Goal: Navigation & Orientation: Find specific page/section

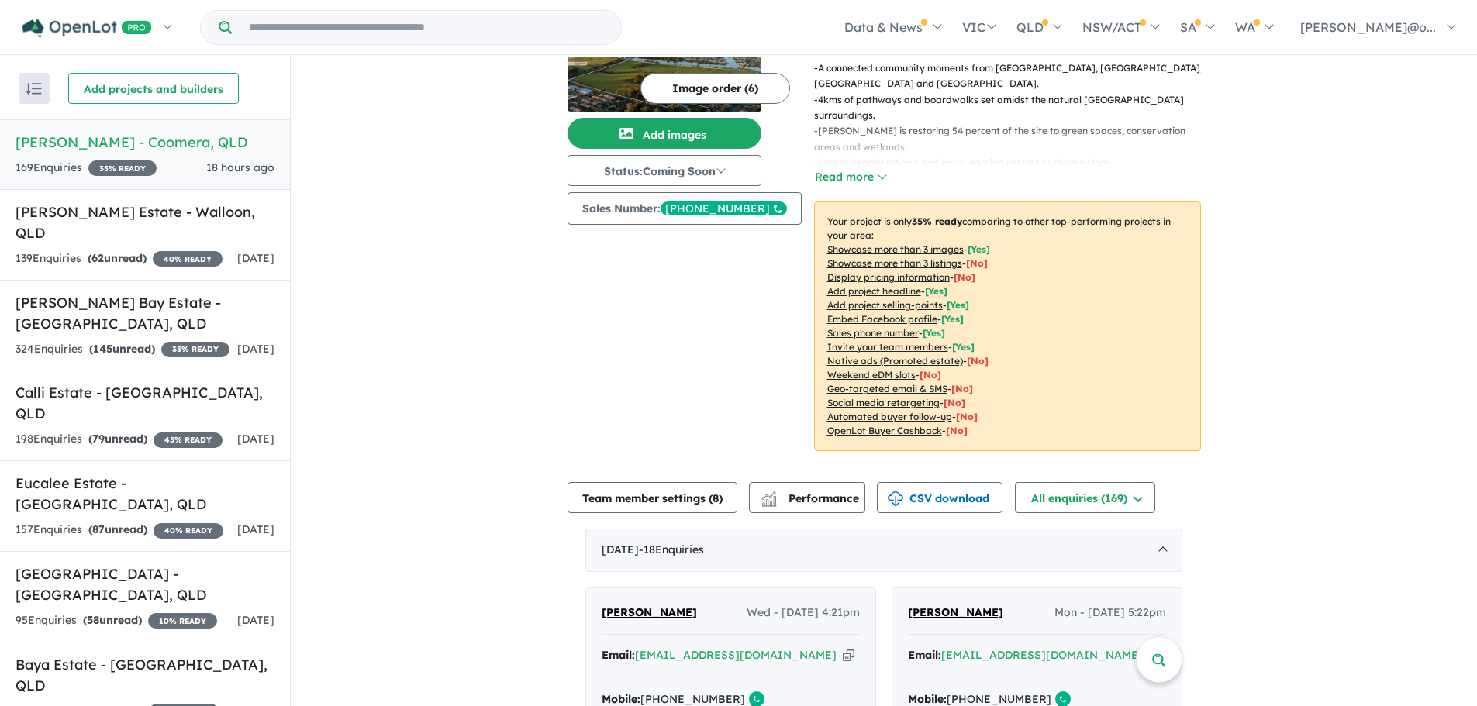
scroll to position [266, 0]
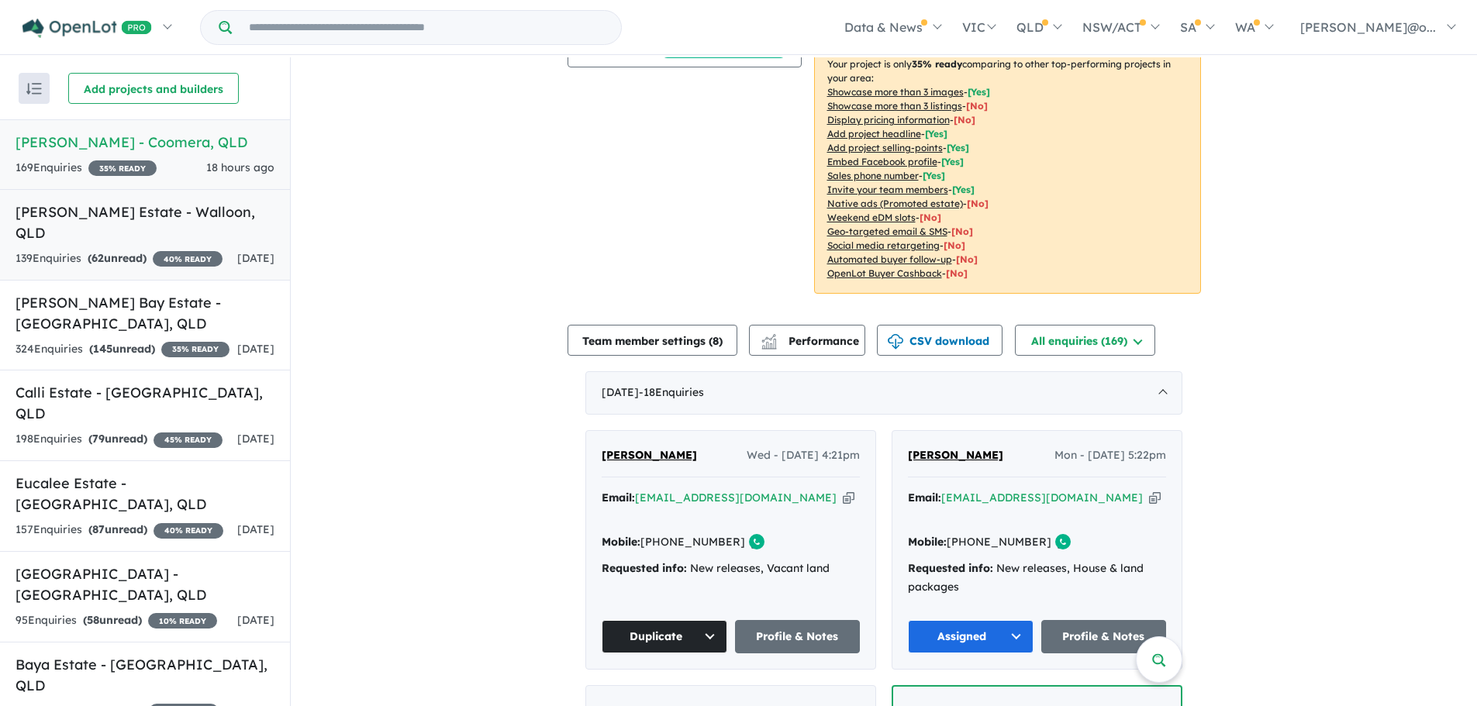
click at [169, 250] on div "139 Enquir ies ( 62 unread) 40 % READY" at bounding box center [119, 259] width 207 height 19
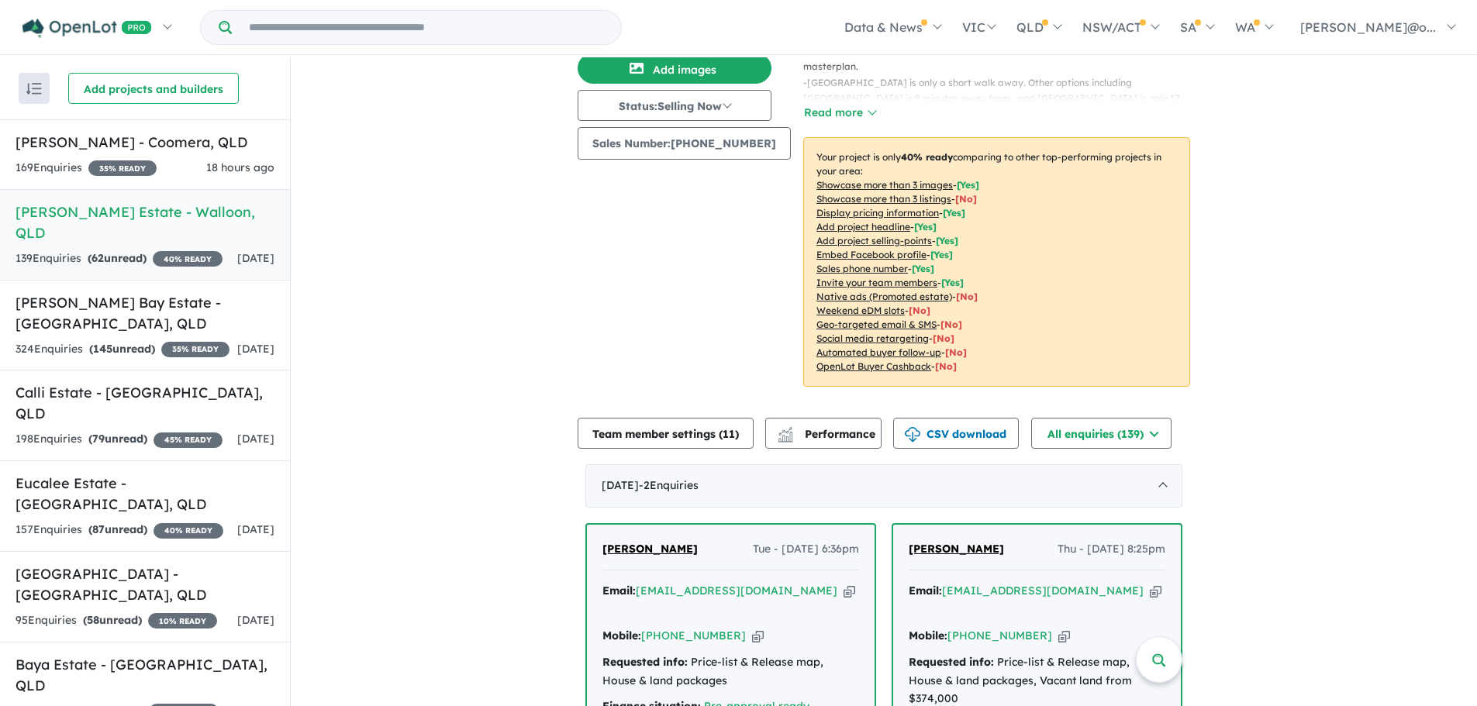
scroll to position [308, 0]
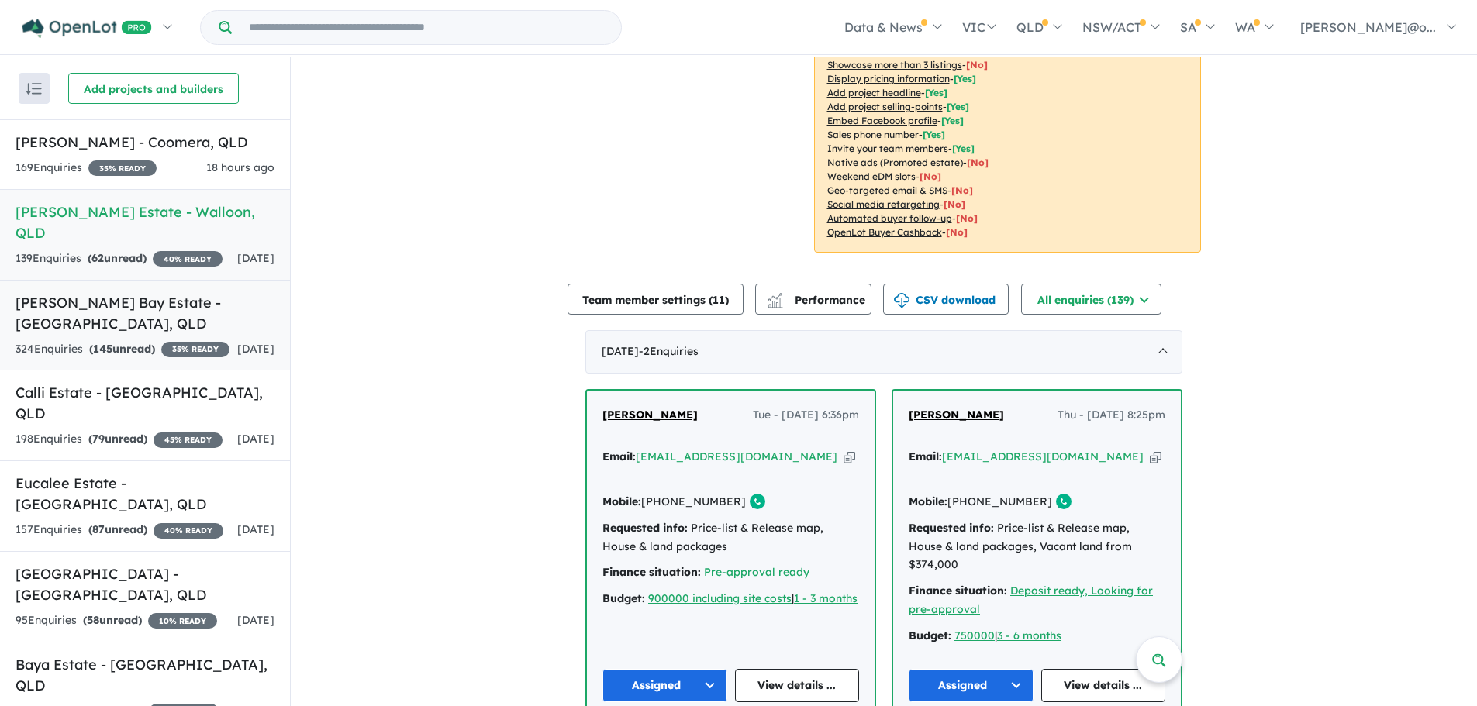
click at [75, 342] on div "324 Enquir ies ( 145 unread) 35 % READY" at bounding box center [123, 349] width 214 height 19
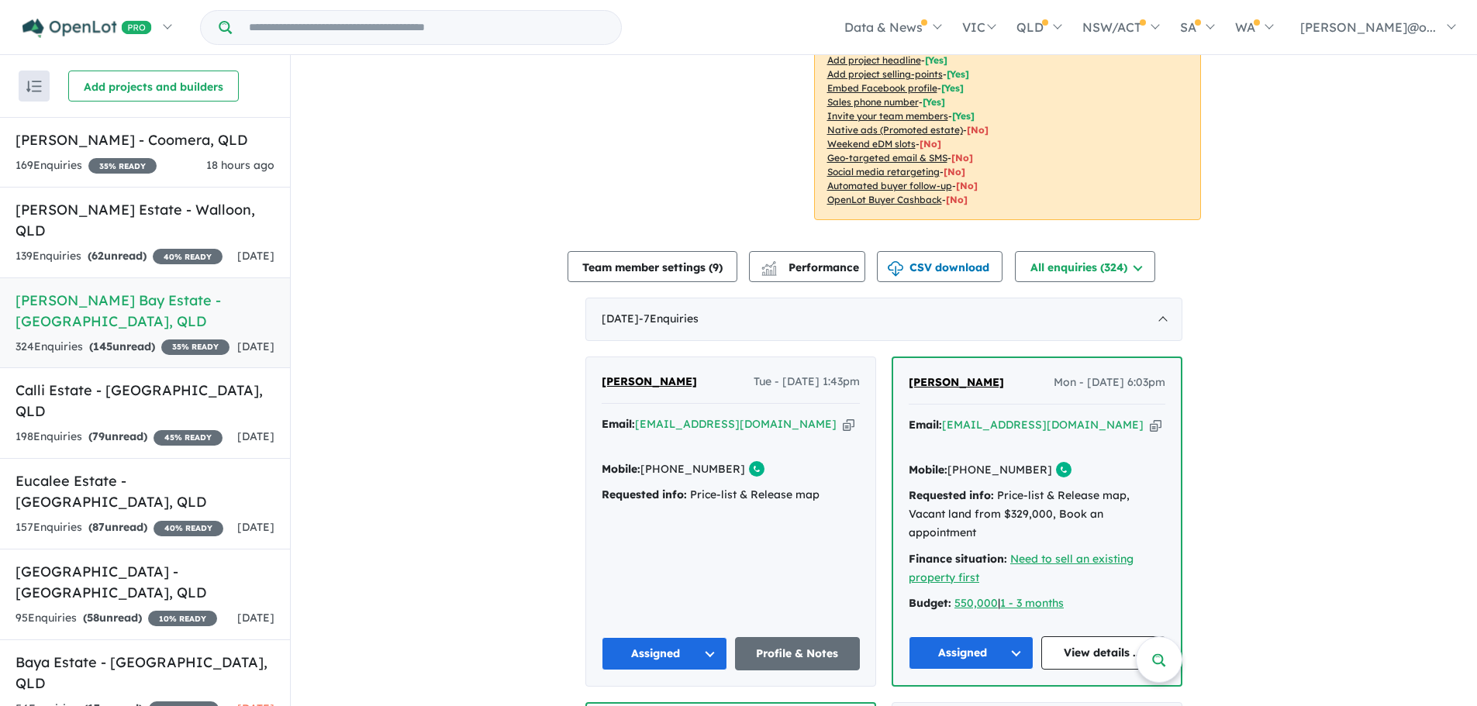
scroll to position [346, 0]
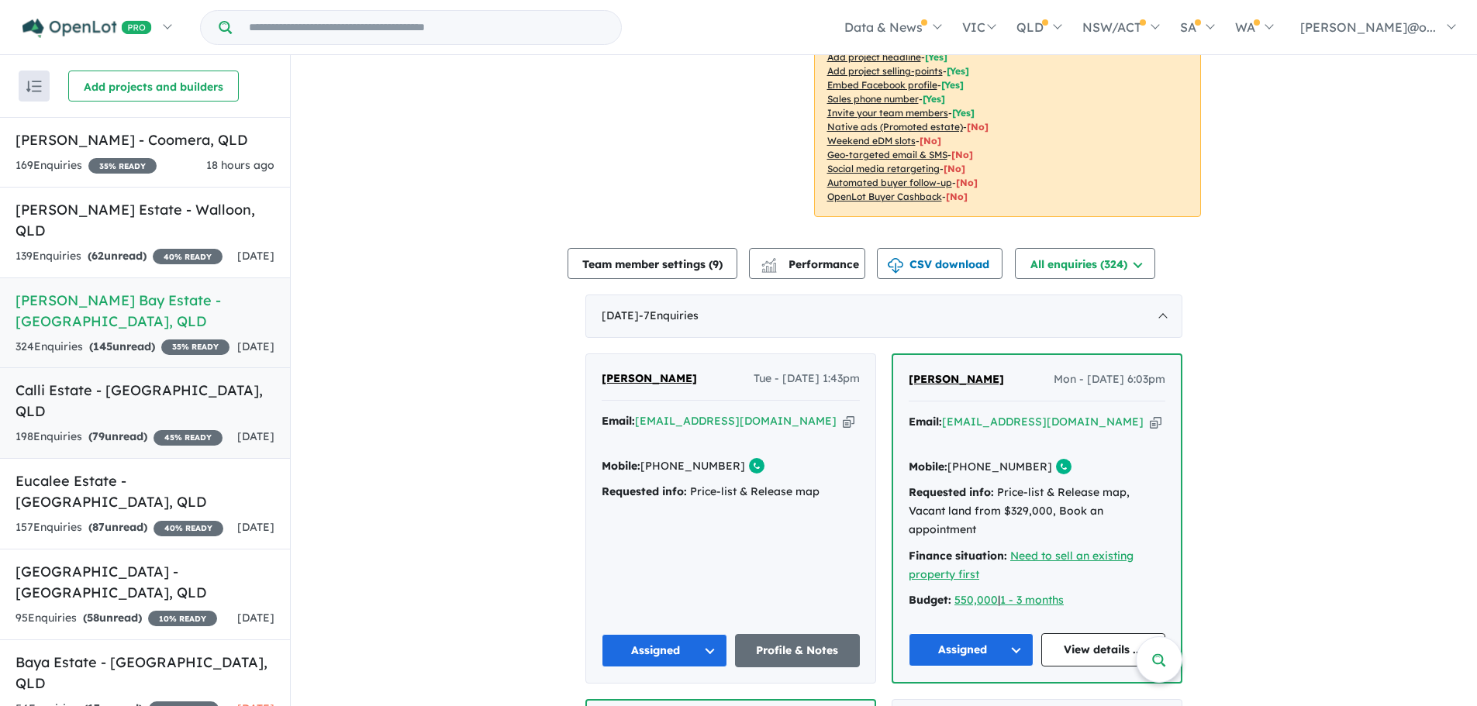
click at [161, 443] on div "198 Enquir ies ( 79 unread) 45 % READY" at bounding box center [119, 437] width 207 height 19
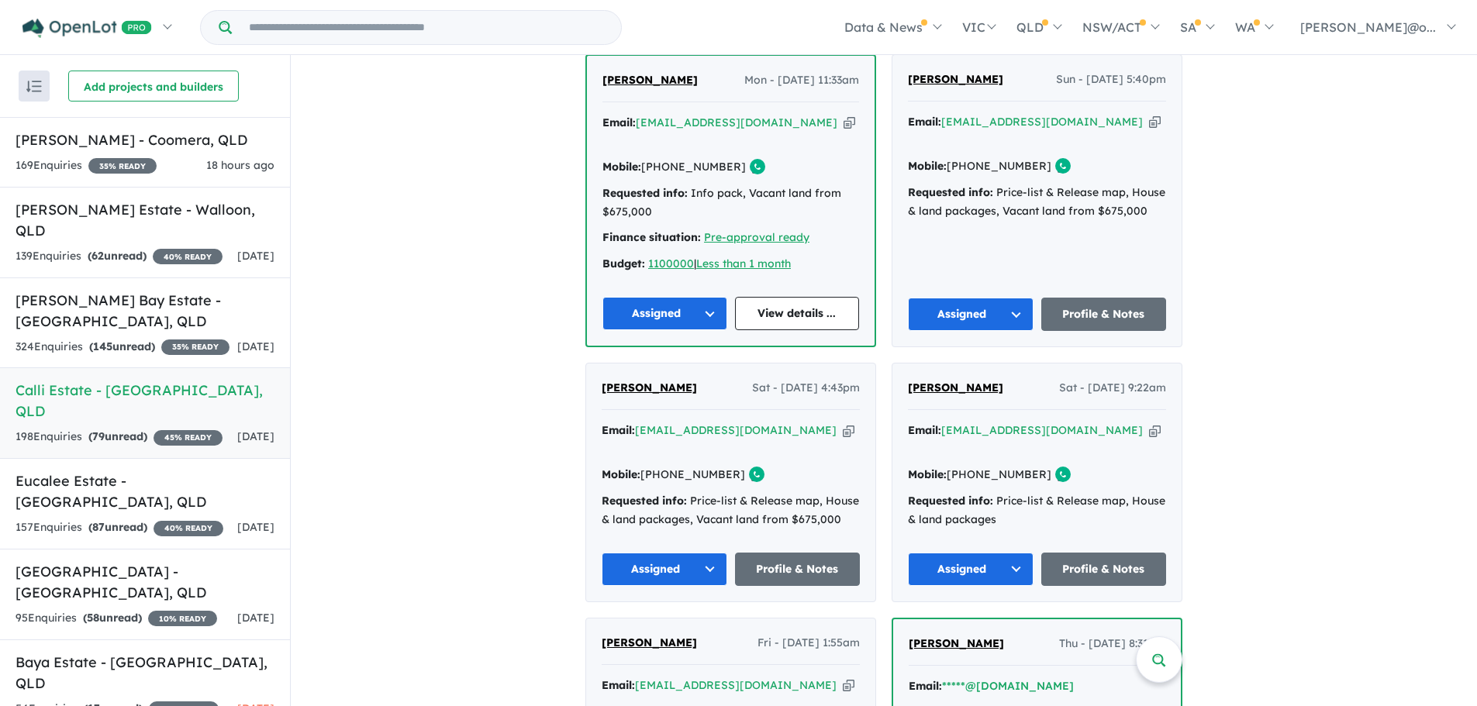
scroll to position [614, 0]
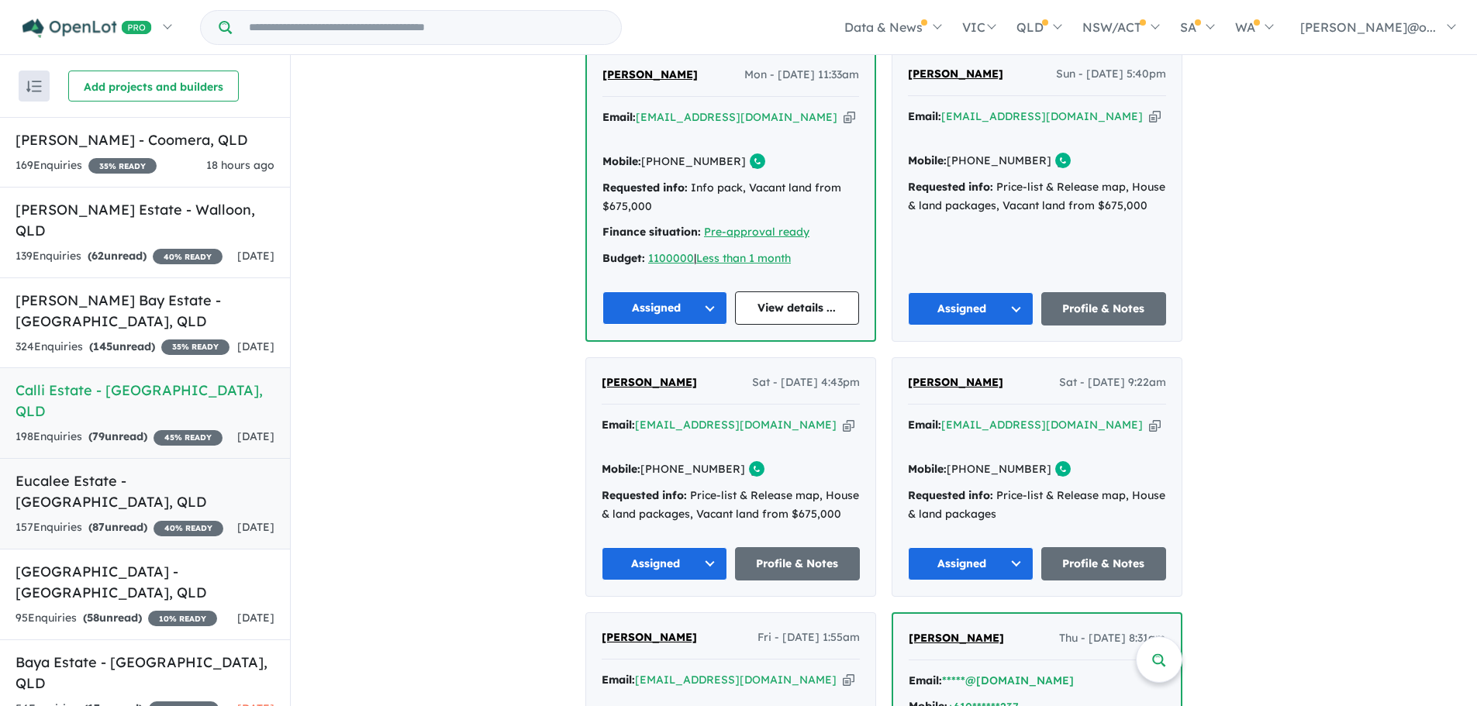
click at [147, 520] on strong "( 87 unread)" at bounding box center [117, 527] width 59 height 14
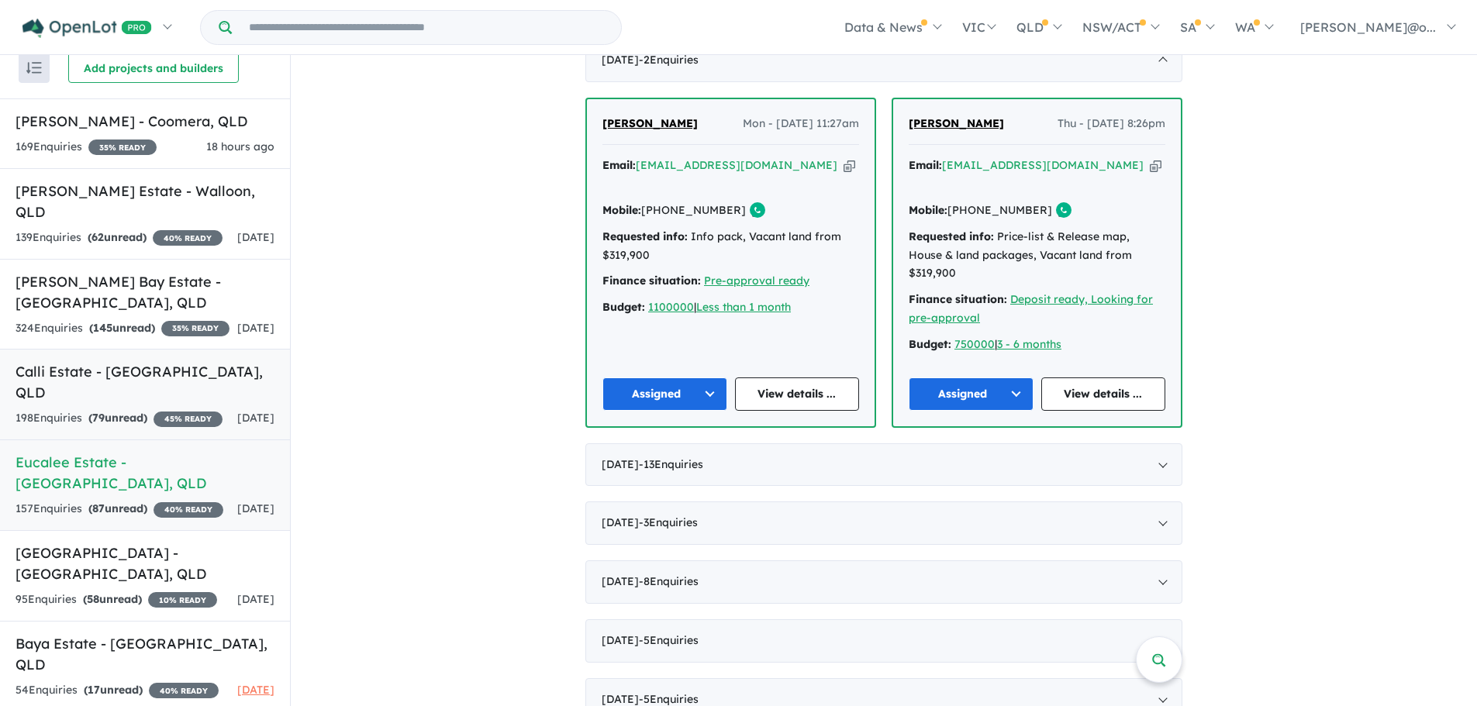
scroll to position [51, 0]
